Goal: Information Seeking & Learning: Find specific fact

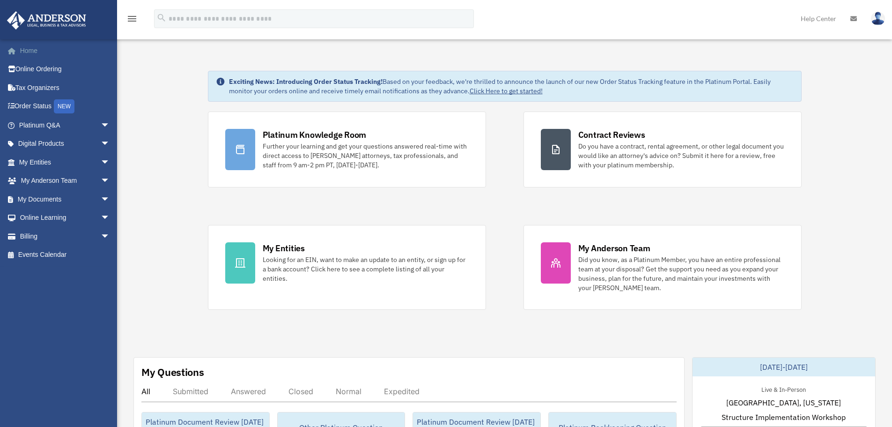
click at [48, 52] on link "Home" at bounding box center [66, 50] width 118 height 19
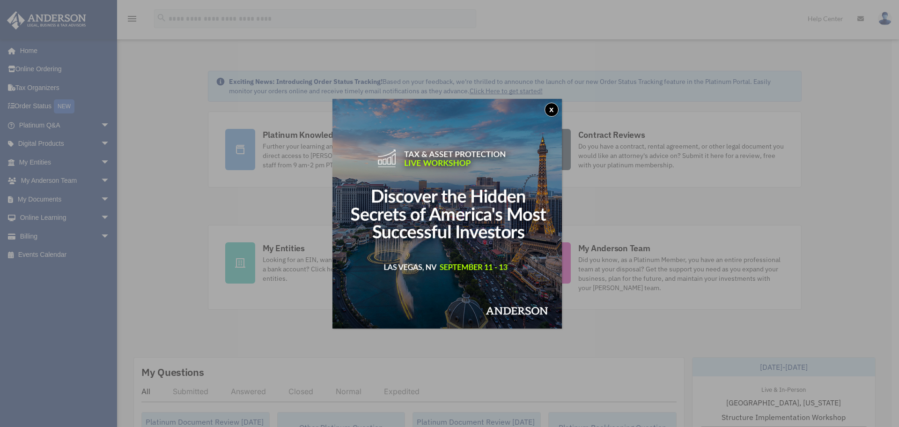
click at [561, 109] on img at bounding box center [448, 214] width 230 height 230
click at [555, 110] on button "x" at bounding box center [552, 110] width 14 height 14
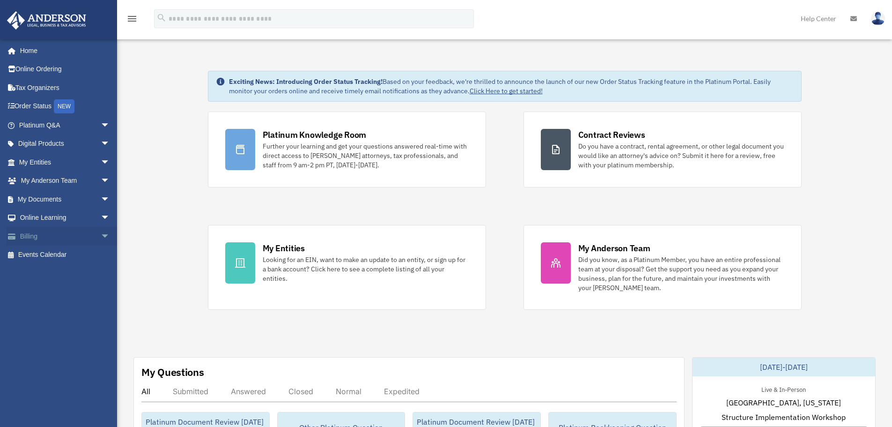
click at [101, 234] on span "arrow_drop_down" at bounding box center [110, 236] width 19 height 19
click at [101, 233] on span "arrow_drop_up" at bounding box center [110, 236] width 19 height 19
click at [101, 217] on span "arrow_drop_down" at bounding box center [110, 217] width 19 height 19
click at [101, 217] on span "arrow_drop_up" at bounding box center [110, 217] width 19 height 19
click at [101, 198] on span "arrow_drop_down" at bounding box center [110, 199] width 19 height 19
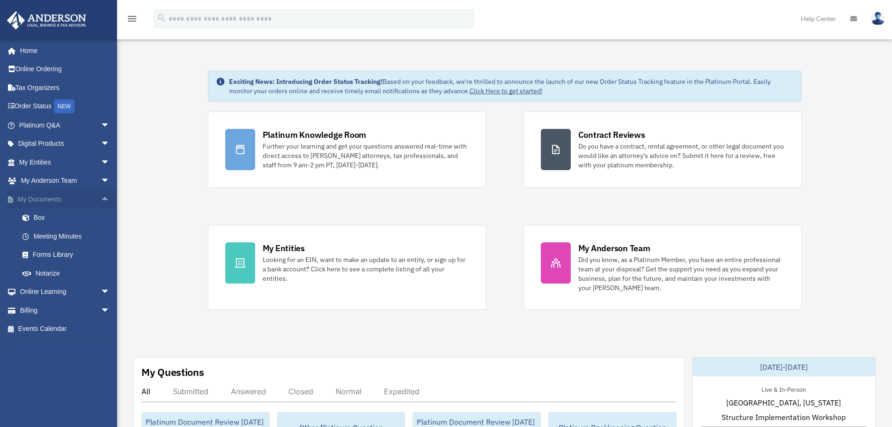
click at [101, 198] on span "arrow_drop_up" at bounding box center [110, 199] width 19 height 19
click at [103, 178] on span "arrow_drop_down" at bounding box center [110, 180] width 19 height 19
click at [101, 182] on span "arrow_drop_up" at bounding box center [110, 180] width 19 height 19
click at [101, 164] on span "arrow_drop_down" at bounding box center [110, 162] width 19 height 19
click at [101, 163] on span "arrow_drop_up" at bounding box center [110, 162] width 19 height 19
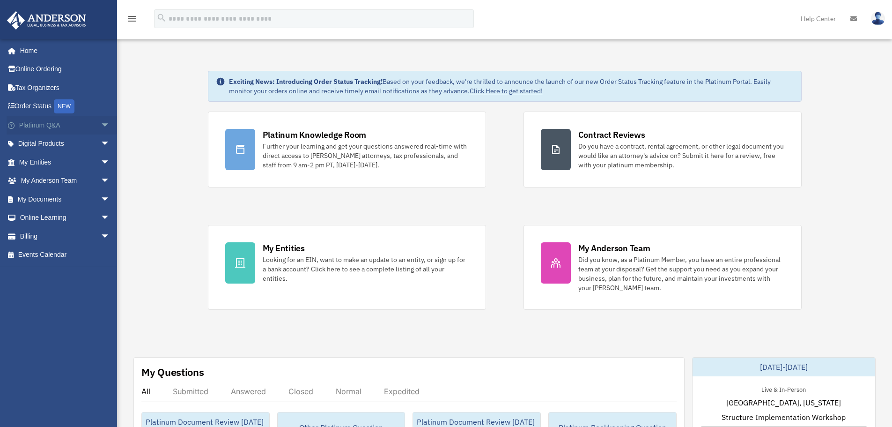
click at [101, 125] on span "arrow_drop_down" at bounding box center [110, 125] width 19 height 19
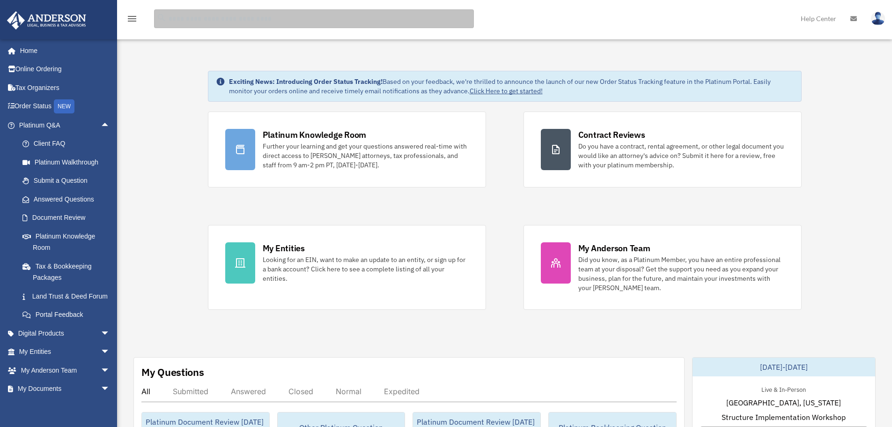
click at [210, 20] on input "search" at bounding box center [314, 18] width 320 height 19
type input "**********"
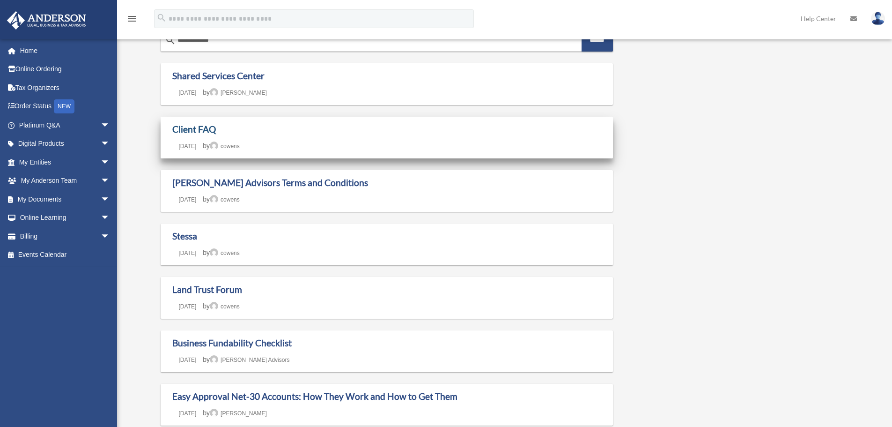
scroll to position [94, 0]
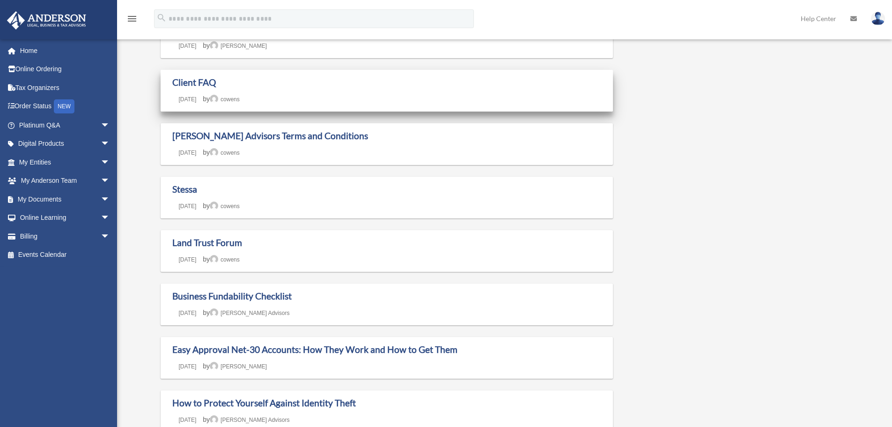
click at [196, 89] on div "Client FAQ Last updated March 7, 2025 December 11, 2024 by cowens" at bounding box center [387, 91] width 430 height 28
click at [196, 88] on link "Client FAQ" at bounding box center [194, 82] width 44 height 11
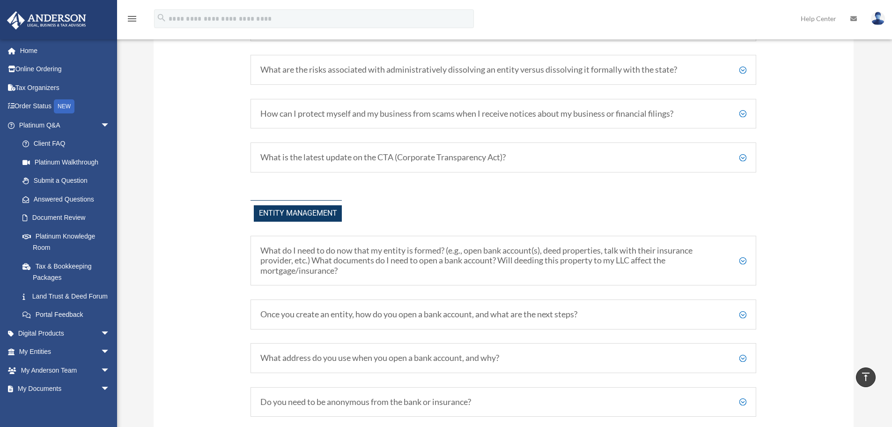
scroll to position [1321, 0]
